Goal: Task Accomplishment & Management: Manage account settings

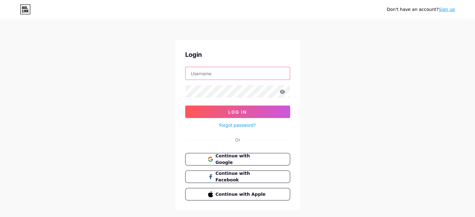
click at [232, 72] on input "text" at bounding box center [237, 73] width 104 height 12
type input "[DOMAIN_NAME][EMAIL_ADDRESS][DOMAIN_NAME]"
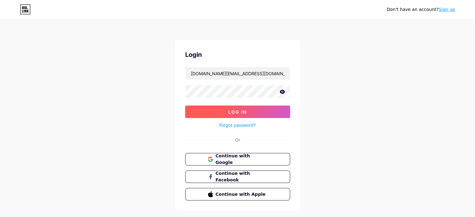
click at [223, 112] on button "Log In" at bounding box center [237, 112] width 105 height 12
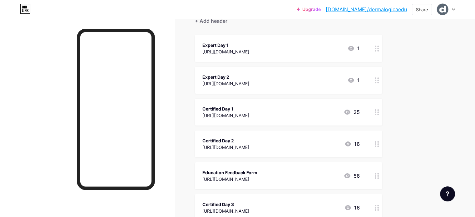
scroll to position [62, 0]
click at [379, 111] on icon at bounding box center [377, 113] width 4 height 6
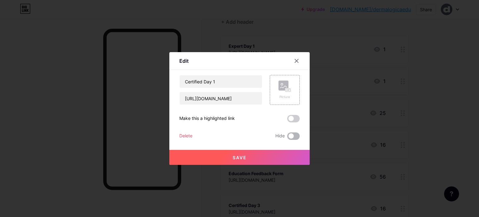
click at [290, 138] on span at bounding box center [294, 135] width 12 height 7
click at [288, 138] on input "checkbox" at bounding box center [288, 138] width 0 height 0
click at [275, 153] on button "Save" at bounding box center [240, 157] width 140 height 15
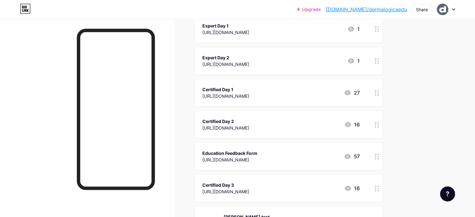
scroll to position [94, 0]
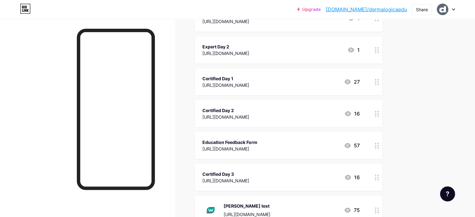
click at [379, 112] on icon at bounding box center [377, 114] width 4 height 6
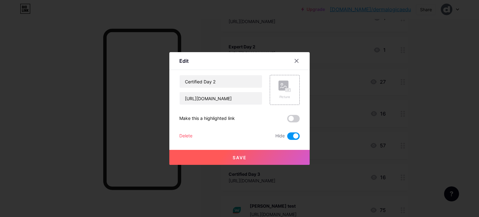
click at [290, 135] on span at bounding box center [294, 135] width 12 height 7
click at [288, 138] on input "checkbox" at bounding box center [288, 138] width 0 height 0
click at [264, 155] on button "Save" at bounding box center [240, 157] width 140 height 15
